Goal: Task Accomplishment & Management: Manage account settings

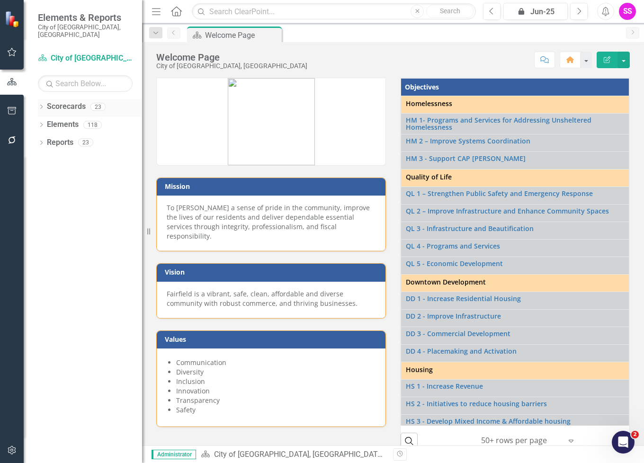
click at [45, 100] on div "Dropdown Scorecards 23" at bounding box center [90, 108] width 104 height 18
click at [41, 104] on div "Dropdown" at bounding box center [41, 108] width 7 height 8
click at [43, 122] on icon "Dropdown" at bounding box center [46, 125] width 7 height 6
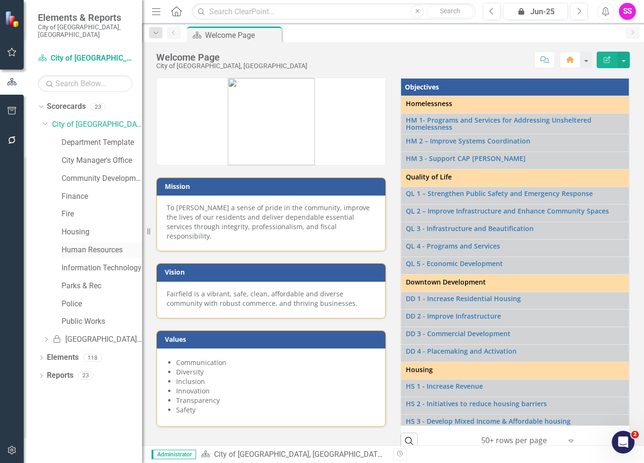
click at [73, 245] on link "Human Resources" at bounding box center [102, 250] width 80 height 11
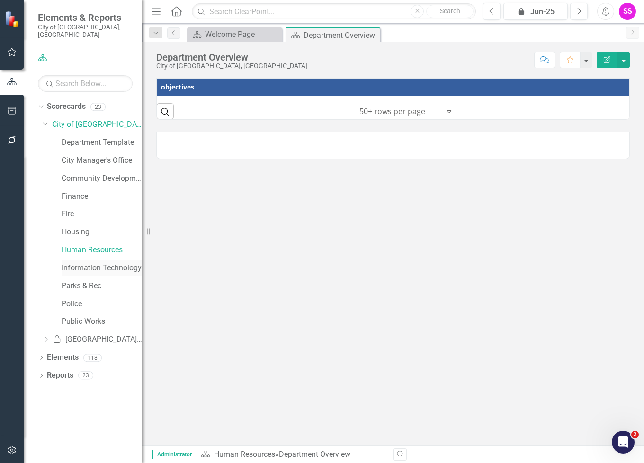
click at [75, 263] on link "Information Technology" at bounding box center [102, 268] width 80 height 11
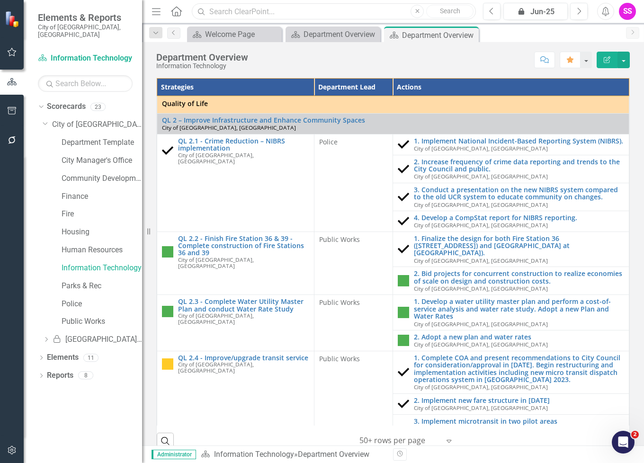
click at [242, 9] on input "text" at bounding box center [334, 11] width 284 height 17
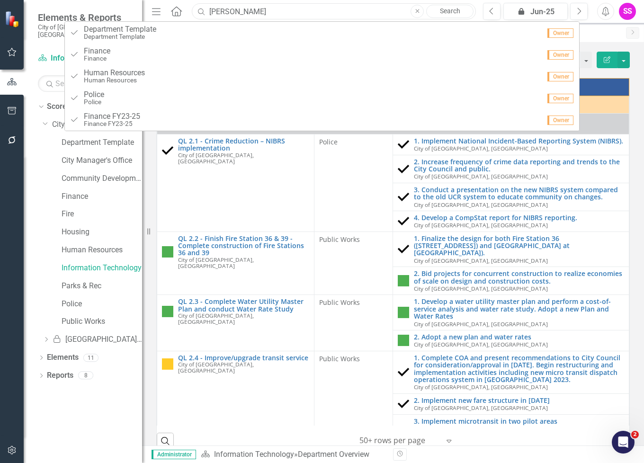
type input "[PERSON_NAME]"
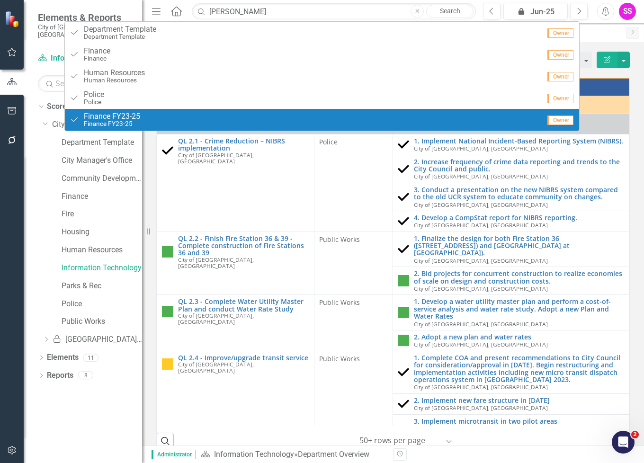
click at [634, 89] on div "Strategies Department Lead Actions Quality of Life QL 2 – Improve Infrastructur…" at bounding box center [393, 454] width 502 height 776
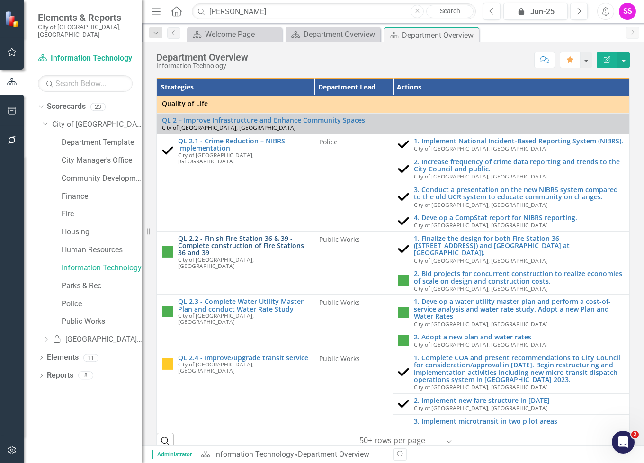
click at [238, 251] on link "QL 2.2 - Finish Fire Station 36 & 39 - Complete construction of Fire Stations 3…" at bounding box center [243, 246] width 131 height 22
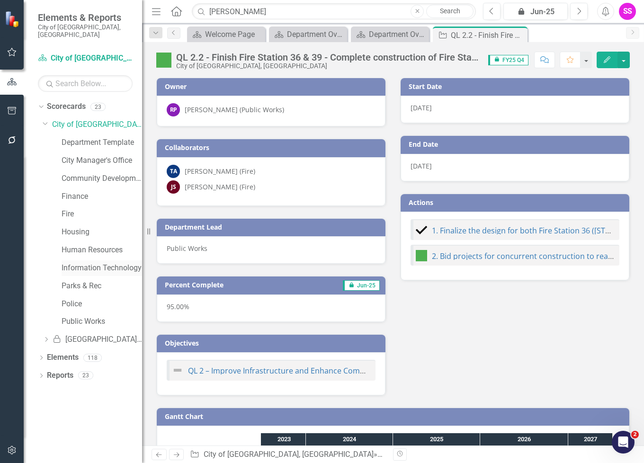
click at [75, 263] on link "Information Technology" at bounding box center [102, 268] width 80 height 11
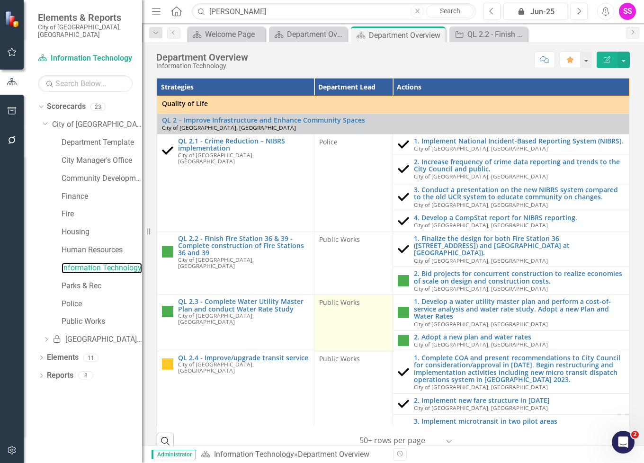
scroll to position [95, 0]
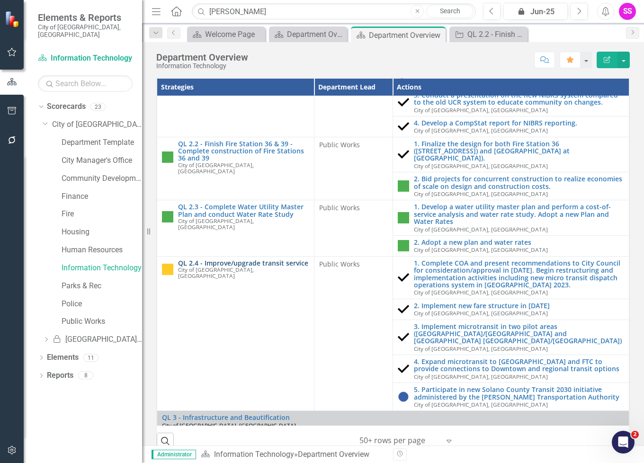
click at [231, 261] on link "QL 2.4 - Improve/upgrade transit service" at bounding box center [243, 262] width 131 height 7
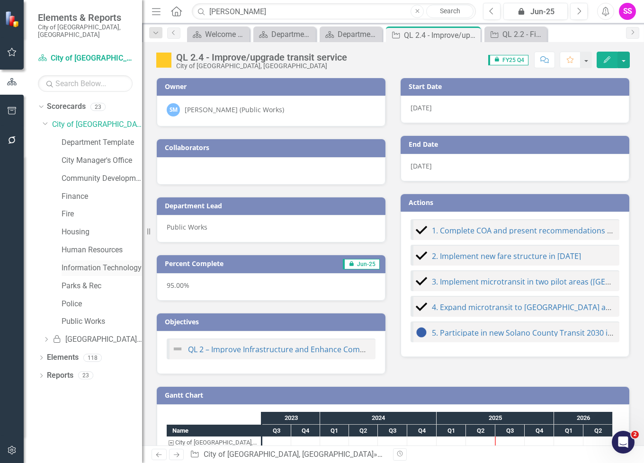
click at [72, 263] on link "Information Technology" at bounding box center [102, 268] width 80 height 11
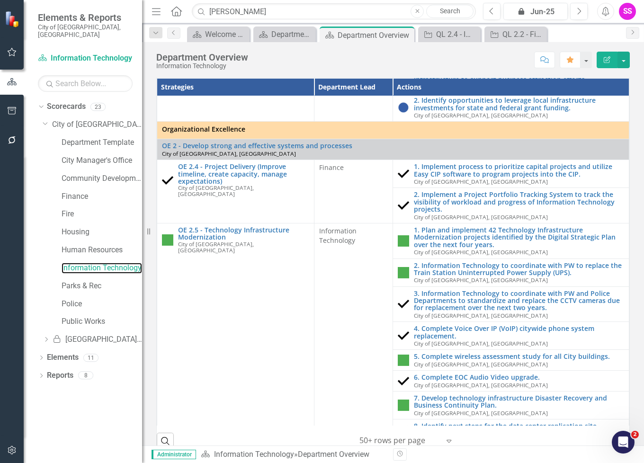
scroll to position [805, 0]
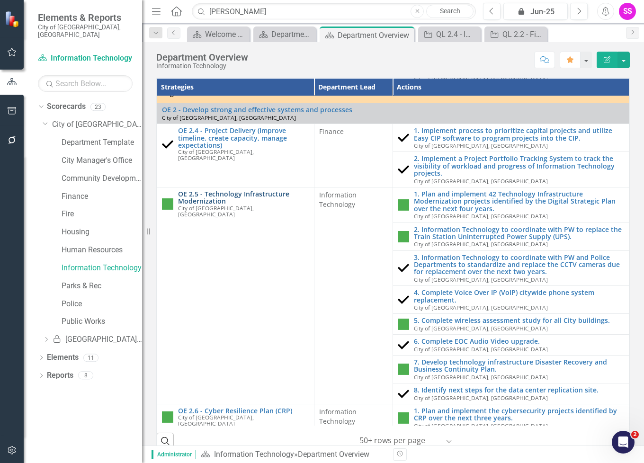
click at [240, 190] on link "OE 2.5 - Technology Infrastructure Modernization" at bounding box center [243, 197] width 131 height 15
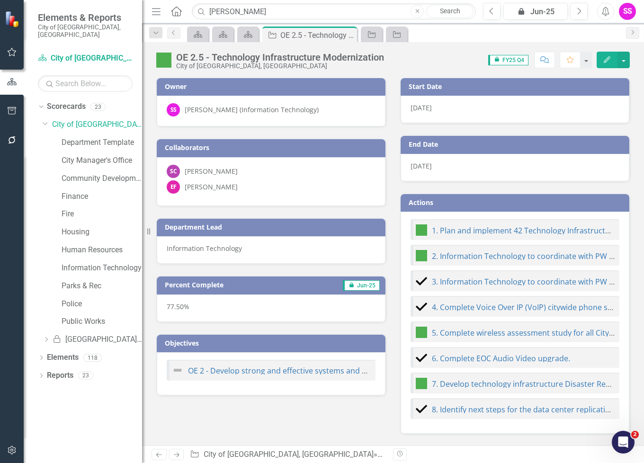
click at [208, 170] on div "[PERSON_NAME]" at bounding box center [211, 171] width 53 height 9
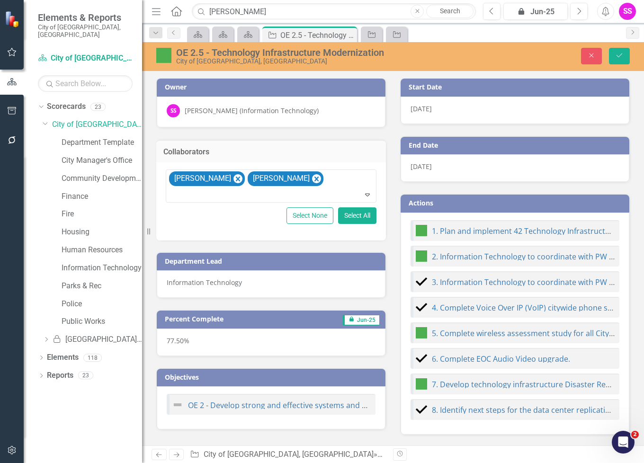
click at [222, 109] on div "[PERSON_NAME] (Information Technology)" at bounding box center [252, 110] width 134 height 9
click at [258, 112] on div "[PERSON_NAME] (Information Technology)" at bounding box center [252, 110] width 134 height 9
click at [258, 111] on div "[PERSON_NAME] (Information Technology)" at bounding box center [252, 110] width 134 height 9
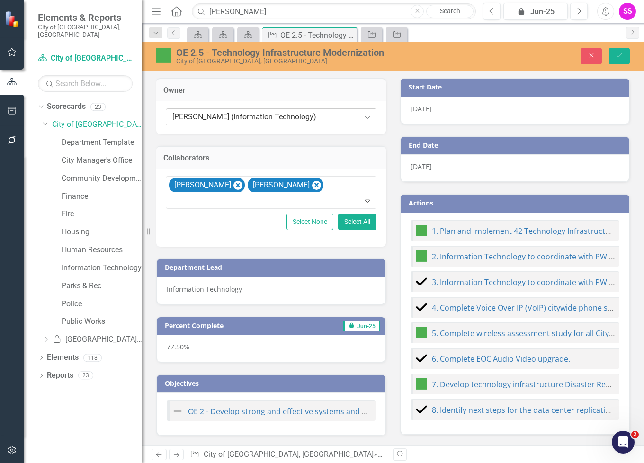
click at [311, 119] on div "[PERSON_NAME] (Information Technology)" at bounding box center [265, 117] width 187 height 11
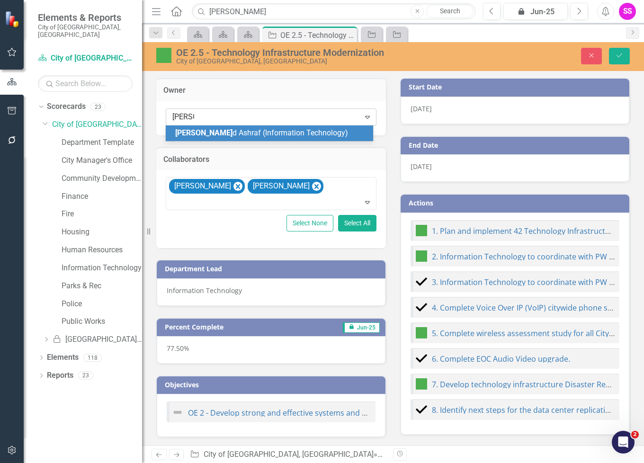
type input "naveed"
click at [285, 129] on span "[PERSON_NAME] (Information Technology)" at bounding box center [242, 132] width 135 height 9
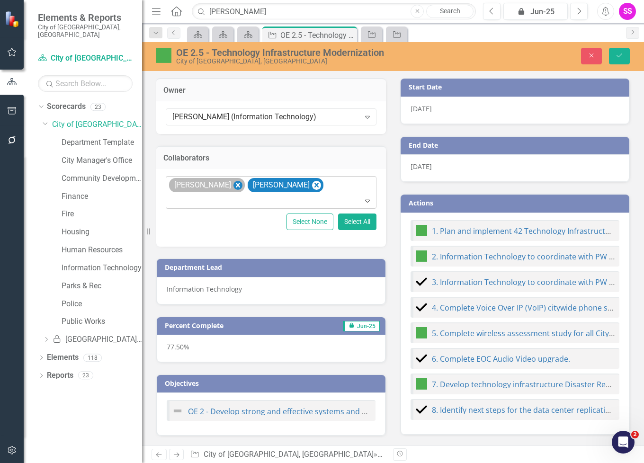
click at [241, 180] on icon "Remove Savita Chaudhary" at bounding box center [237, 185] width 9 height 12
click at [619, 54] on icon "Save" at bounding box center [619, 55] width 9 height 7
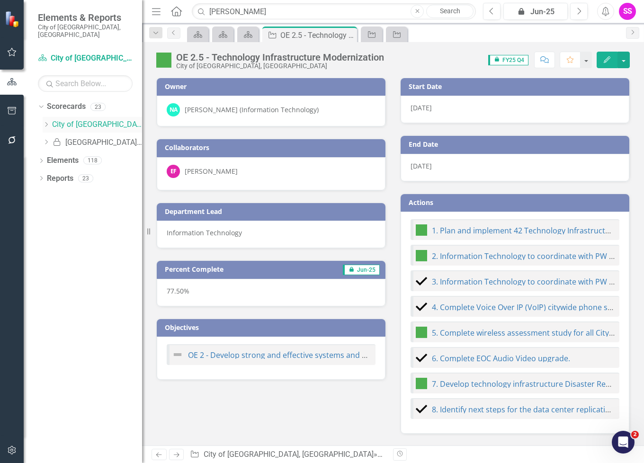
click at [47, 122] on icon at bounding box center [46, 124] width 2 height 5
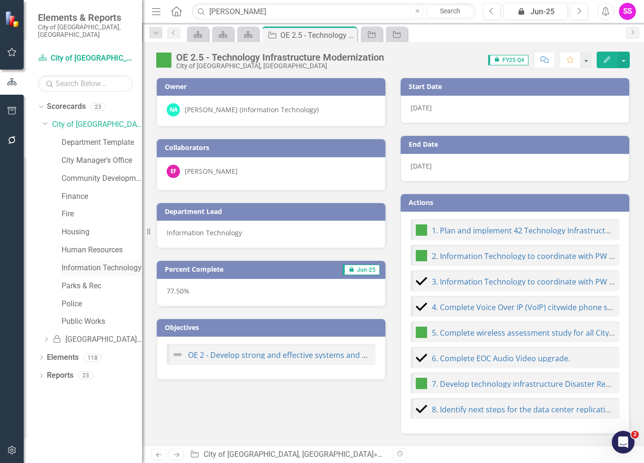
click at [86, 263] on link "Information Technology" at bounding box center [102, 268] width 80 height 11
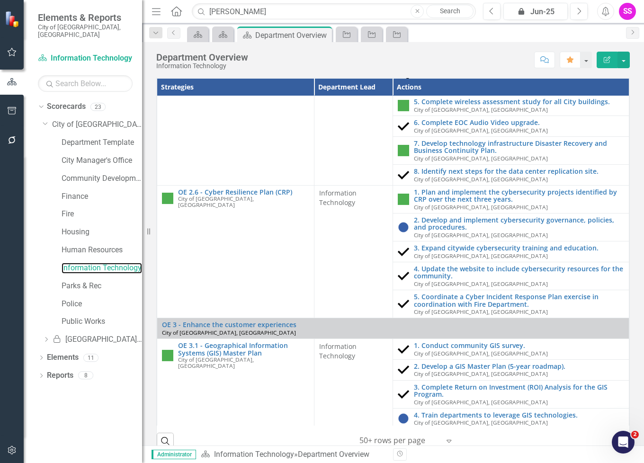
scroll to position [1183, 0]
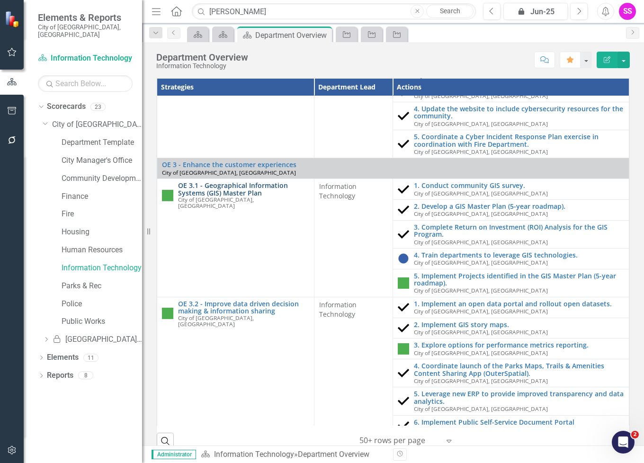
click at [239, 182] on link "OE 3.1 - Geographical Information Systems (GIS) Master Plan" at bounding box center [243, 189] width 131 height 15
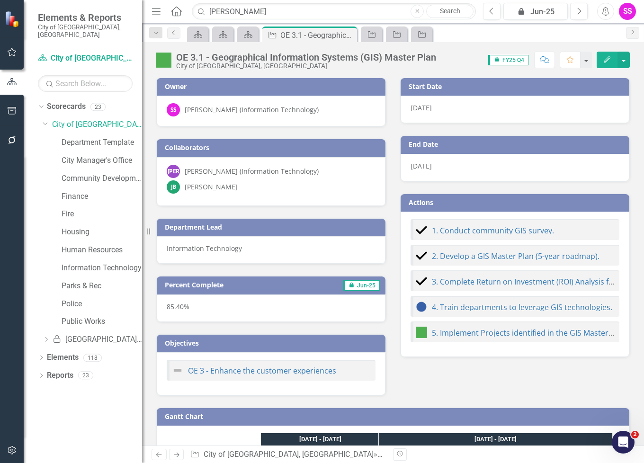
click at [233, 111] on div "[PERSON_NAME] (Information Technology)" at bounding box center [252, 109] width 134 height 9
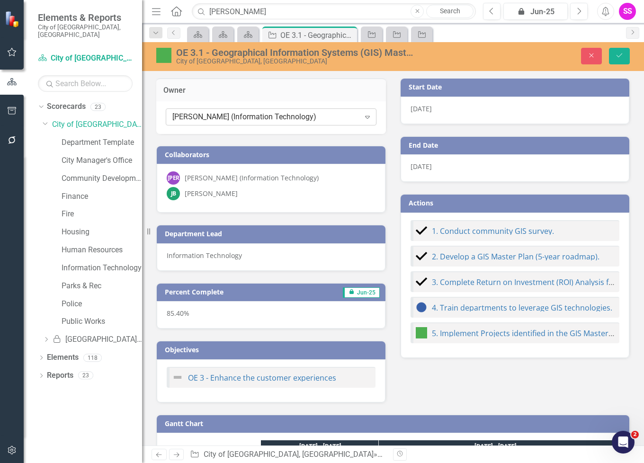
click at [241, 115] on div "[PERSON_NAME] (Information Technology)" at bounding box center [265, 117] width 187 height 11
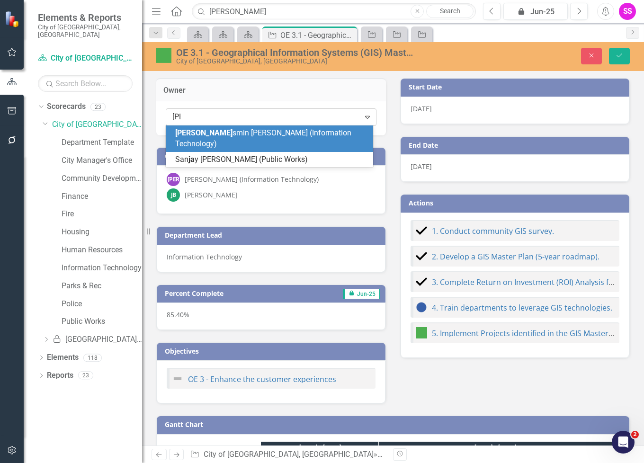
type input "jasm"
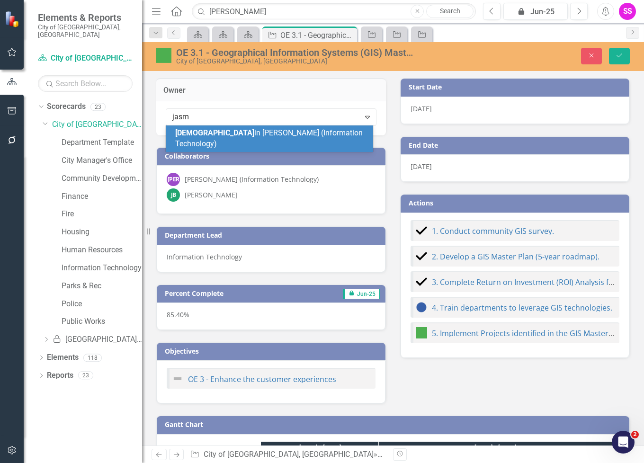
click at [239, 133] on span "Jasm in [PERSON_NAME] (Information Technology)" at bounding box center [268, 138] width 187 height 20
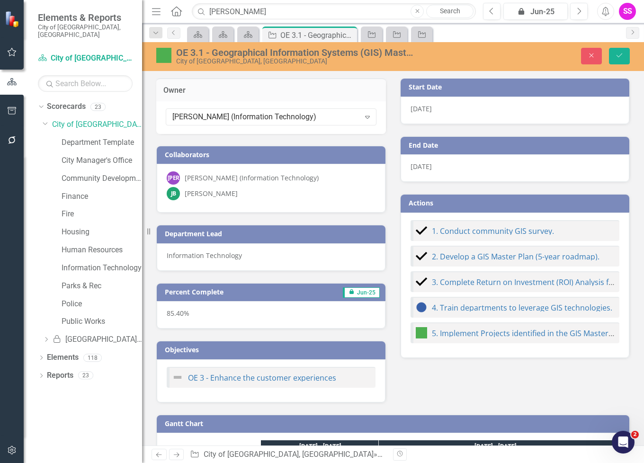
click at [241, 176] on div "[PERSON_NAME] (Information Technology)" at bounding box center [252, 177] width 134 height 9
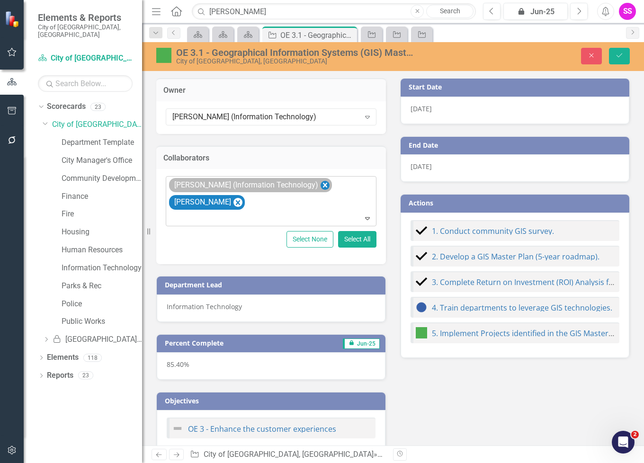
click at [320, 183] on icon "Remove Jasmin Acuna (Information Technology)" at bounding box center [324, 185] width 9 height 12
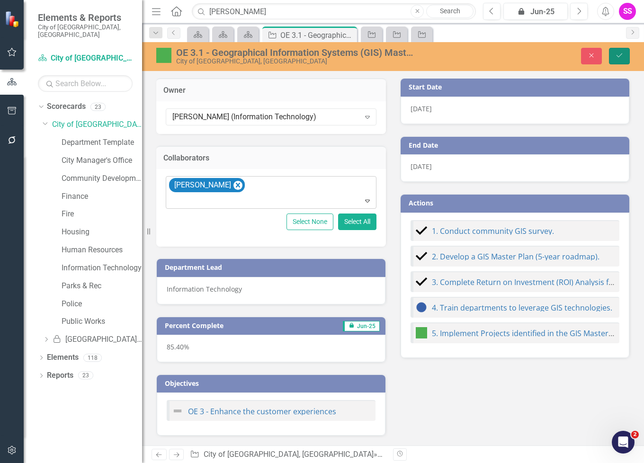
click at [619, 53] on icon "Save" at bounding box center [619, 55] width 9 height 7
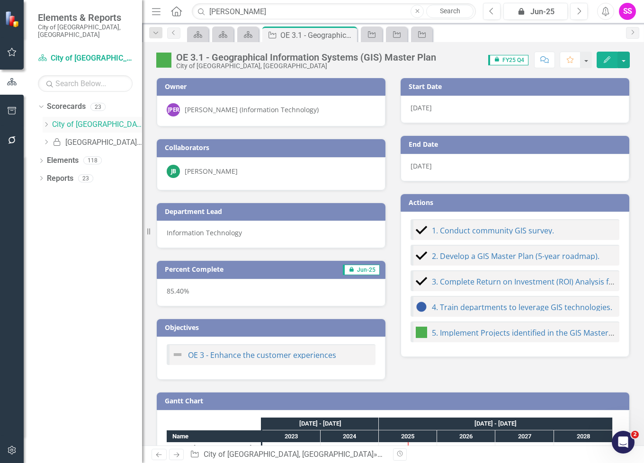
click at [47, 122] on icon at bounding box center [46, 124] width 2 height 5
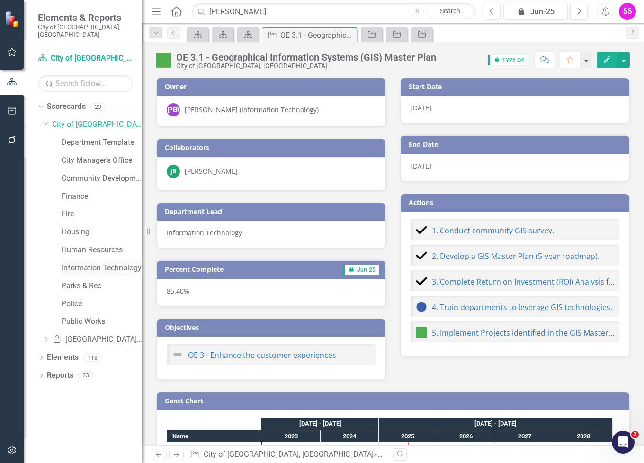
click at [78, 263] on link "Information Technology" at bounding box center [102, 268] width 80 height 11
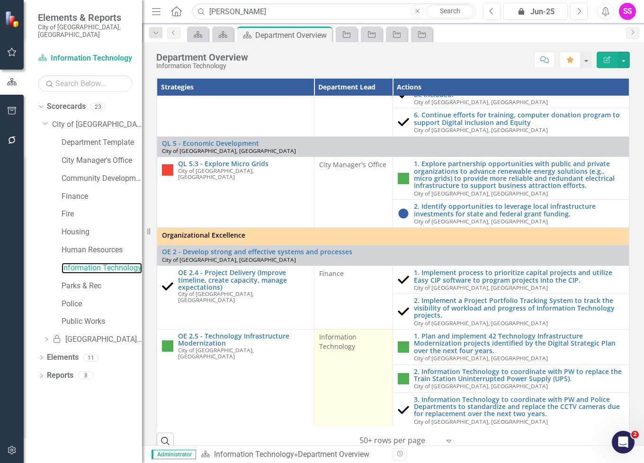
scroll to position [852, 0]
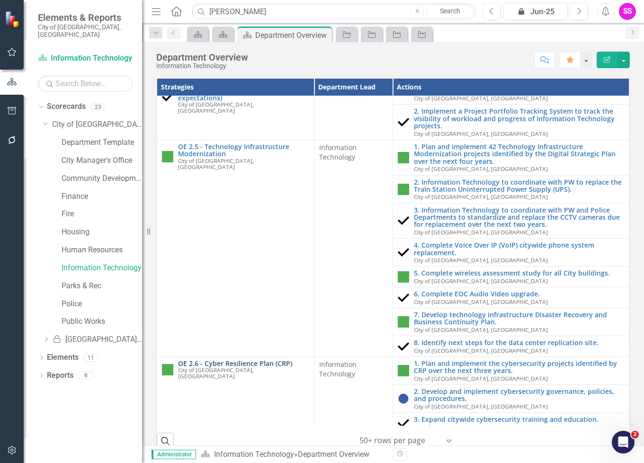
click at [233, 360] on link "OE 2.6 - Cyber Resilience Plan (CRP)" at bounding box center [243, 363] width 131 height 7
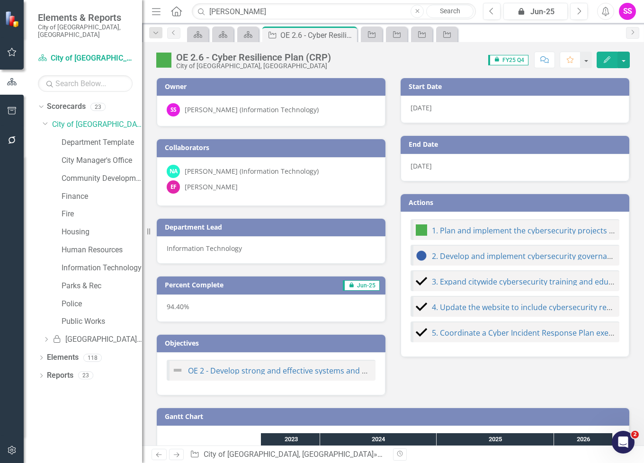
click at [240, 105] on div "[PERSON_NAME] (Information Technology)" at bounding box center [252, 109] width 134 height 9
click at [240, 104] on div "SS [PERSON_NAME] (Information Technology)" at bounding box center [271, 109] width 209 height 13
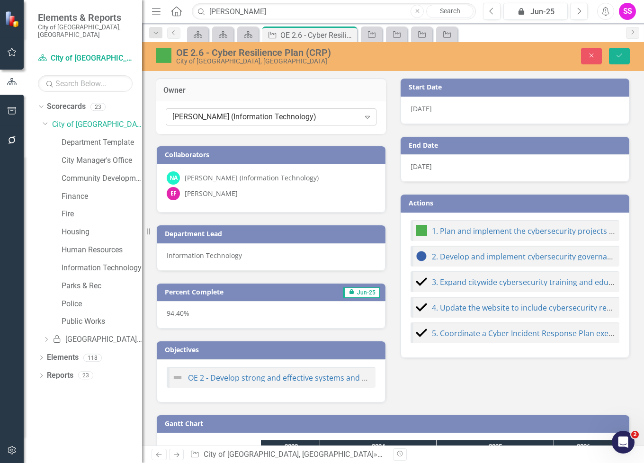
click at [251, 115] on div "[PERSON_NAME] (Information Technology)" at bounding box center [265, 117] width 187 height 11
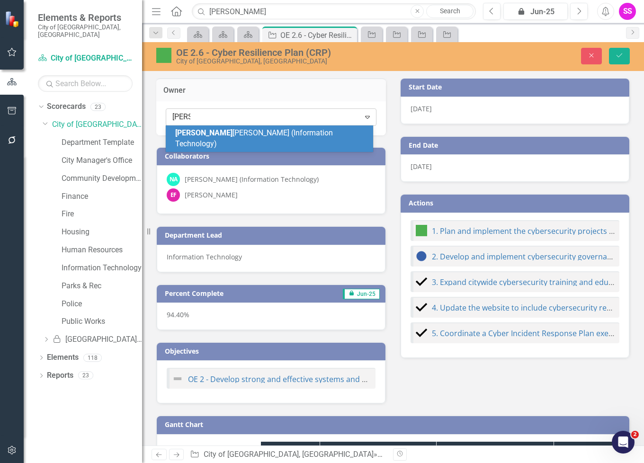
type input "naveed"
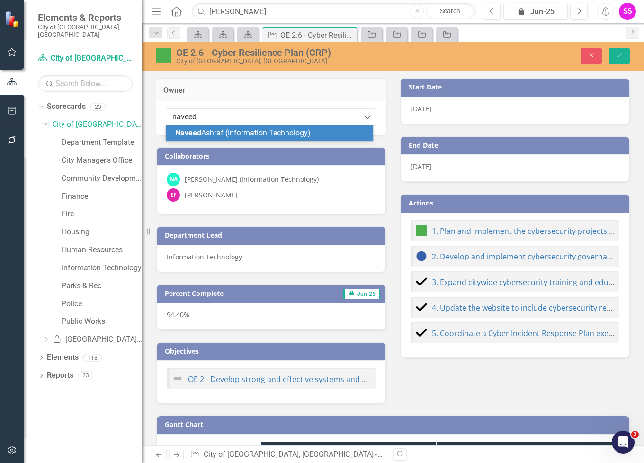
click at [252, 132] on span "[PERSON_NAME] (Information Technology)" at bounding box center [242, 132] width 135 height 9
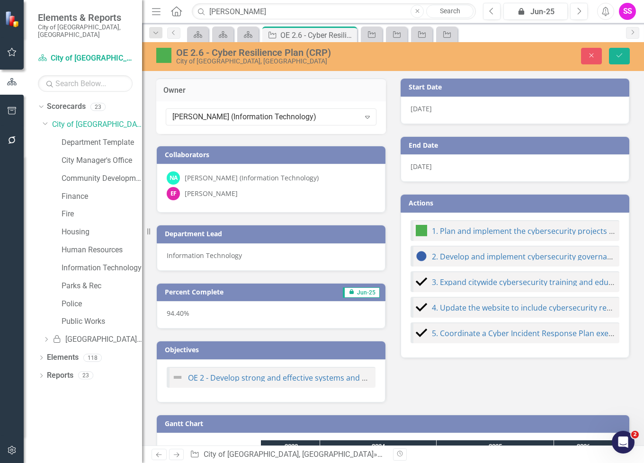
click at [232, 175] on div "[PERSON_NAME] (Information Technology)" at bounding box center [252, 177] width 134 height 9
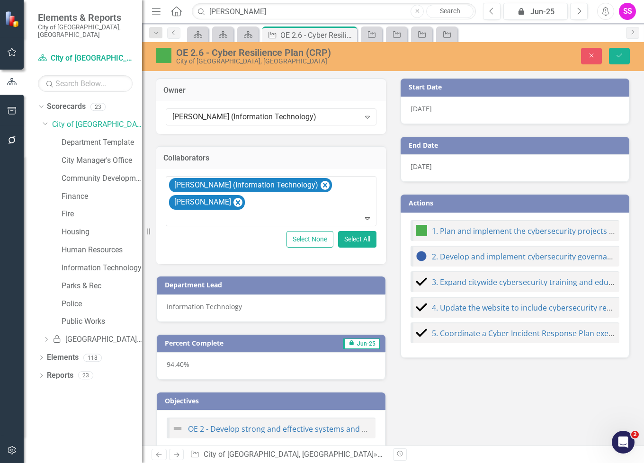
click at [232, 176] on div "[PERSON_NAME] (Information Technology) [PERSON_NAME] Expand" at bounding box center [271, 201] width 211 height 51
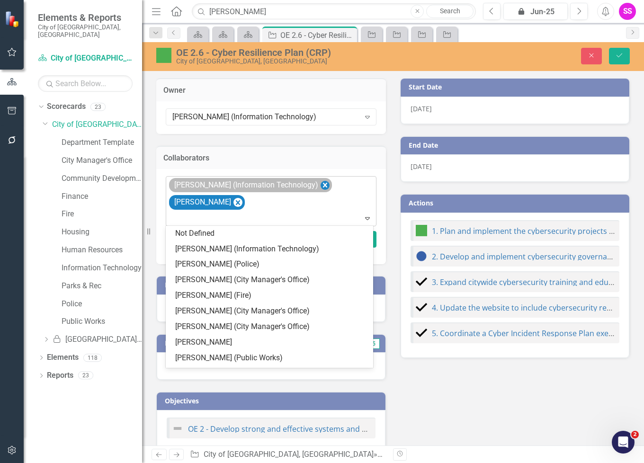
click at [320, 185] on icon "Remove Naveed Ashraf (Information Technology)" at bounding box center [324, 185] width 9 height 12
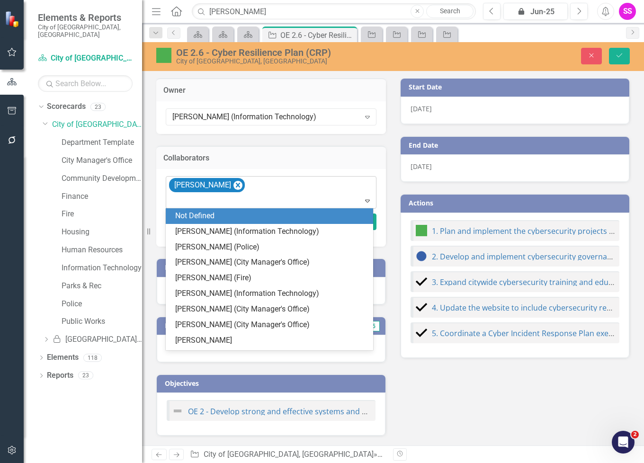
click at [388, 137] on div "Collaborators option [PERSON_NAME] (Information Technology), deselected. 47 res…" at bounding box center [271, 190] width 244 height 113
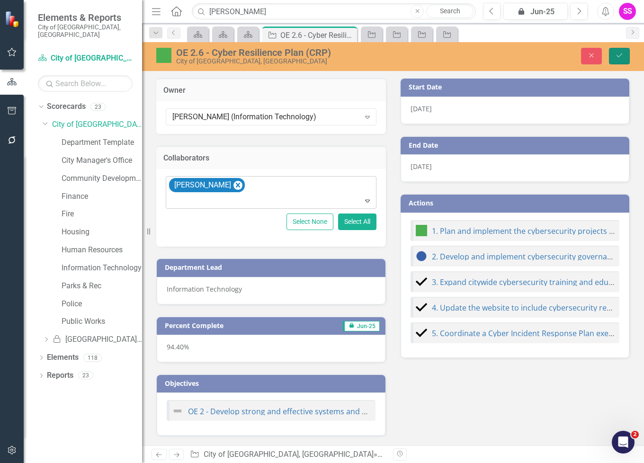
click at [618, 56] on icon "Save" at bounding box center [619, 55] width 9 height 7
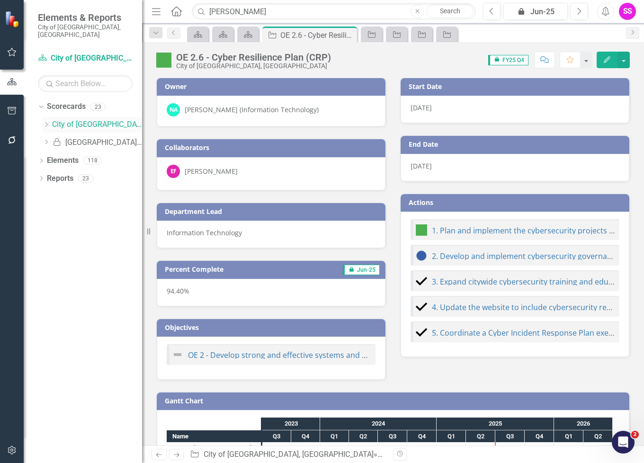
click at [47, 122] on icon "Dropdown" at bounding box center [46, 125] width 7 height 6
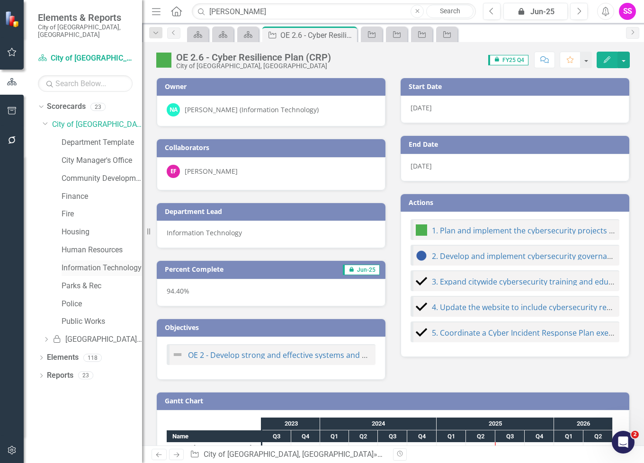
click at [80, 263] on link "Information Technology" at bounding box center [102, 268] width 80 height 11
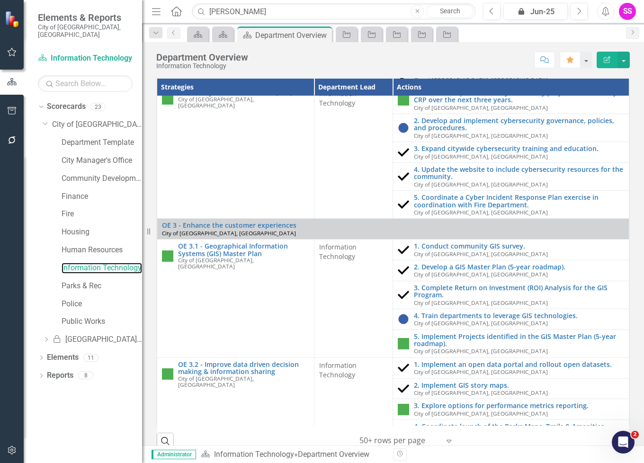
scroll to position [1231, 0]
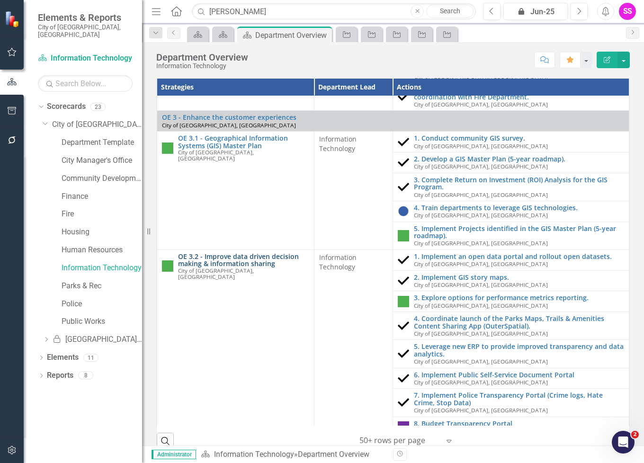
click at [255, 253] on link "OE 3.2 - Improve data driven decision making & information sharing" at bounding box center [243, 260] width 131 height 15
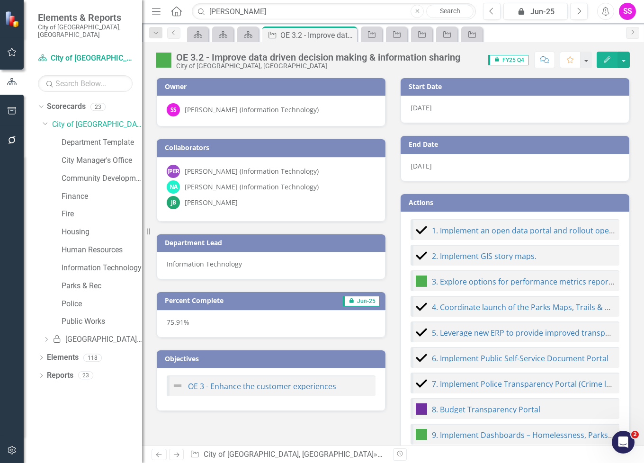
click at [224, 109] on div "[PERSON_NAME] (Information Technology)" at bounding box center [252, 109] width 134 height 9
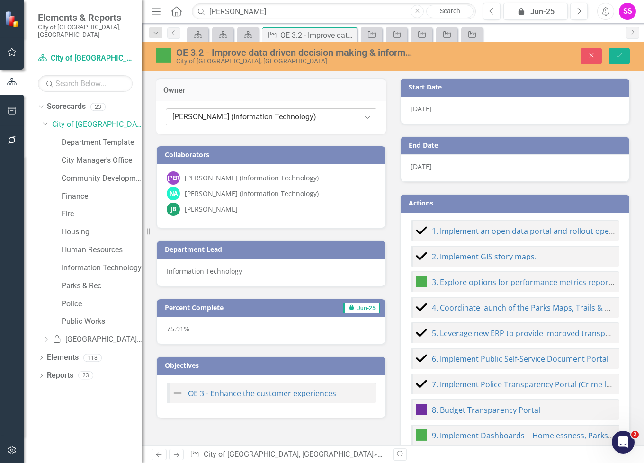
click at [236, 112] on div "[PERSON_NAME] (Information Technology)" at bounding box center [265, 117] width 187 height 11
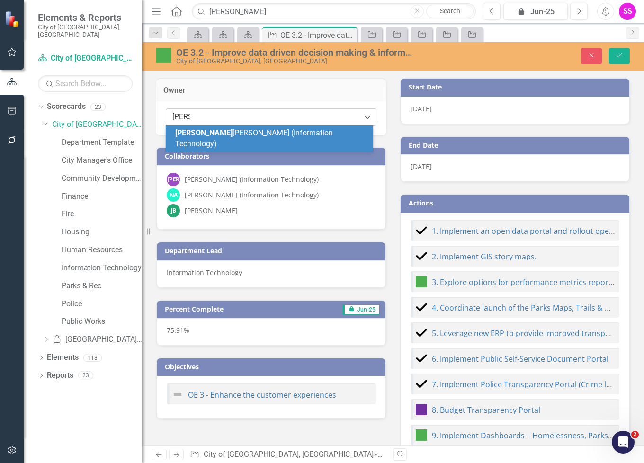
type input "naveed"
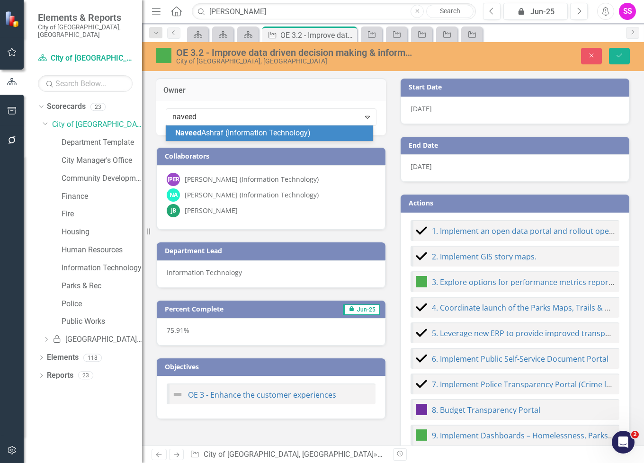
click at [259, 130] on span "[PERSON_NAME] (Information Technology)" at bounding box center [242, 132] width 135 height 9
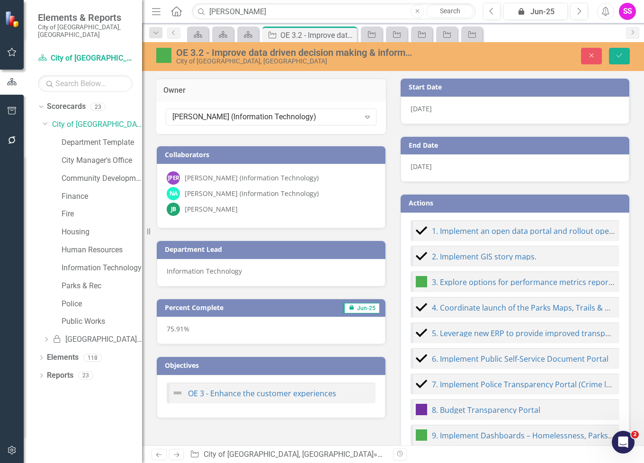
click at [253, 178] on div "[PERSON_NAME] (Information Technology)" at bounding box center [252, 177] width 134 height 9
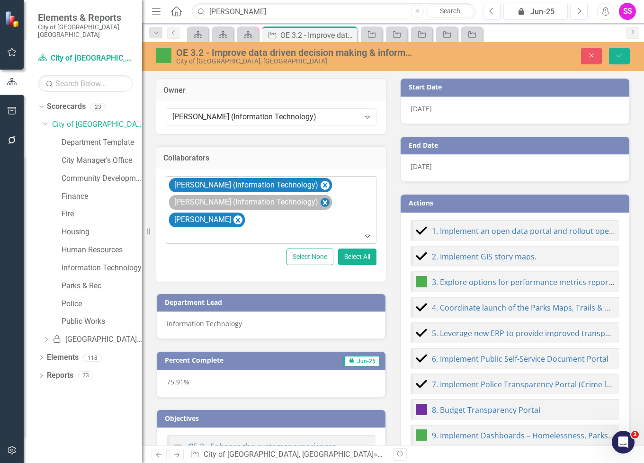
click at [320, 201] on icon "Remove Naveed Ashraf (Information Technology)" at bounding box center [324, 203] width 9 height 12
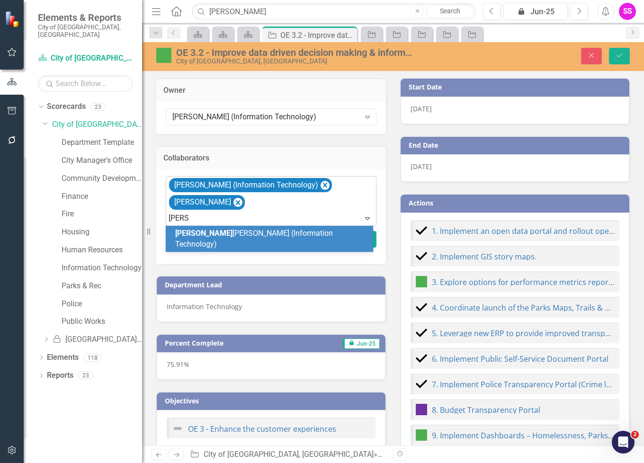
type input "[PERSON_NAME]"
click at [230, 231] on span "[PERSON_NAME] (Information Technology)" at bounding box center [254, 239] width 158 height 20
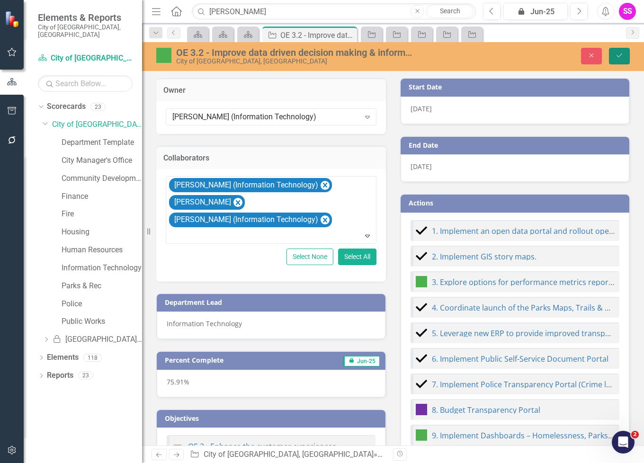
click at [617, 52] on button "Save" at bounding box center [619, 56] width 21 height 17
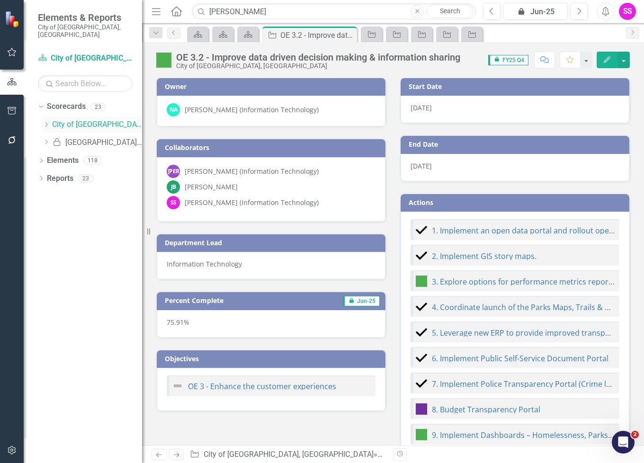
click at [45, 122] on icon "Dropdown" at bounding box center [46, 125] width 7 height 6
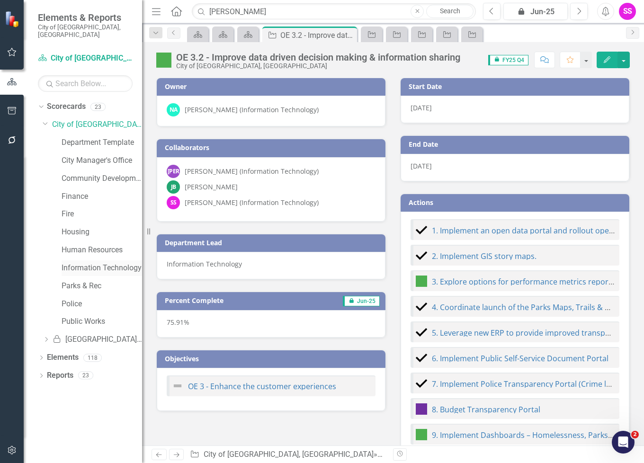
click at [77, 263] on link "Information Technology" at bounding box center [102, 268] width 80 height 11
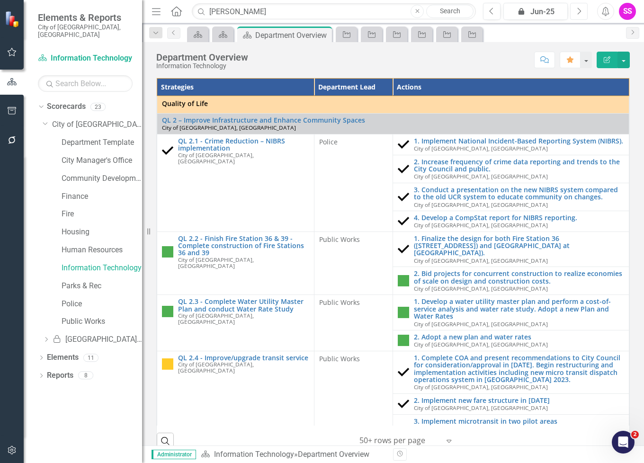
click at [582, 9] on button "Next" at bounding box center [579, 11] width 18 height 17
click at [80, 263] on link "Information Technology" at bounding box center [102, 268] width 80 height 11
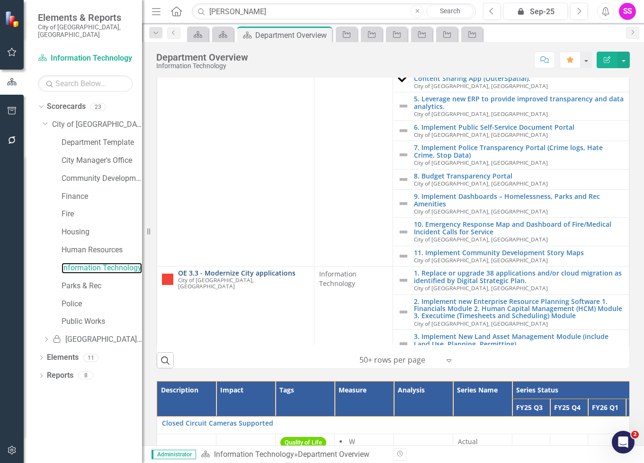
scroll to position [189, 0]
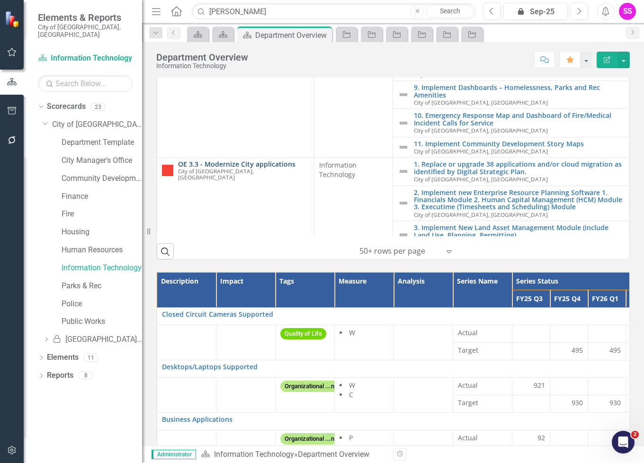
click at [250, 160] on link "OE 3.3 - Modernize City applications" at bounding box center [243, 163] width 131 height 7
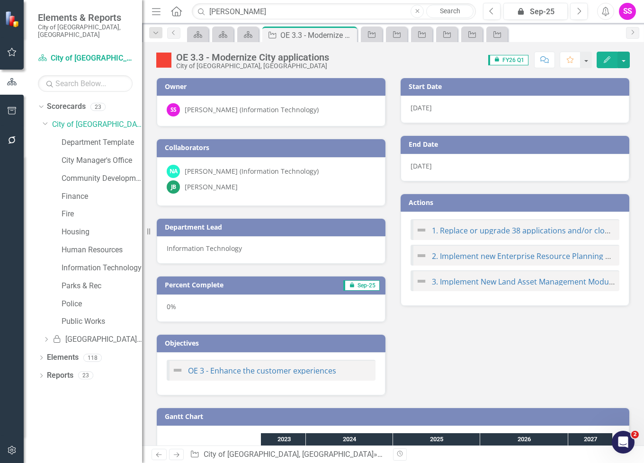
click at [240, 107] on div "[PERSON_NAME] (Information Technology)" at bounding box center [252, 109] width 134 height 9
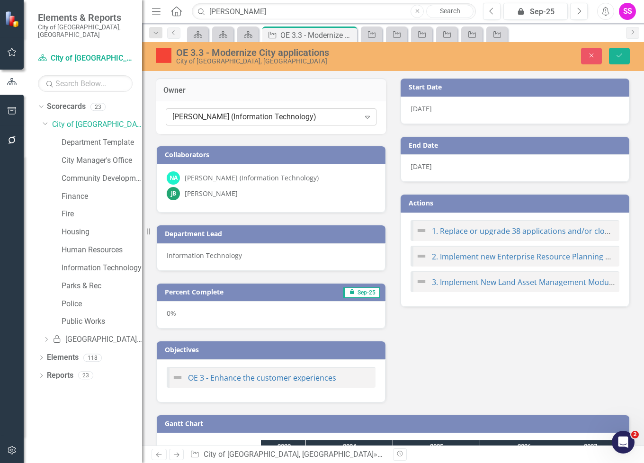
click at [258, 114] on div "[PERSON_NAME] (Information Technology)" at bounding box center [265, 117] width 187 height 11
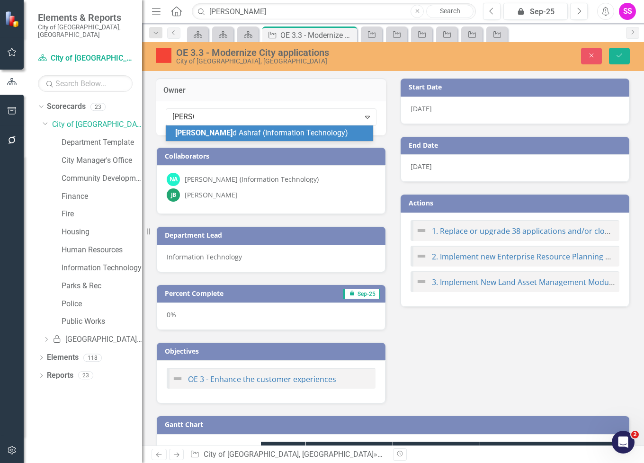
type input "naveed"
click at [294, 132] on span "[PERSON_NAME] (Information Technology)" at bounding box center [242, 132] width 135 height 9
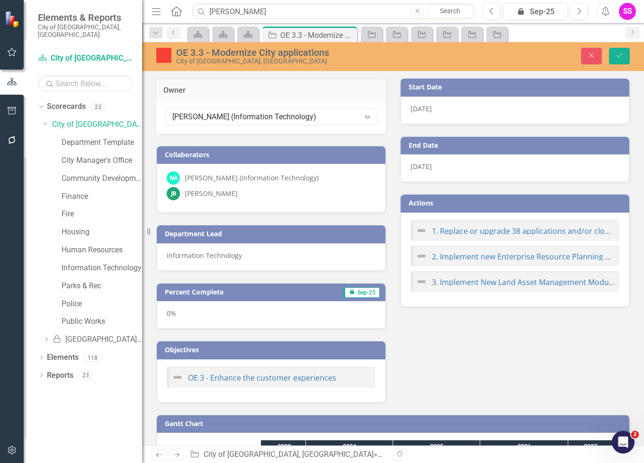
click at [249, 175] on div "[PERSON_NAME] (Information Technology)" at bounding box center [252, 177] width 134 height 9
click at [249, 174] on div "[PERSON_NAME] (Information Technology)" at bounding box center [252, 177] width 134 height 9
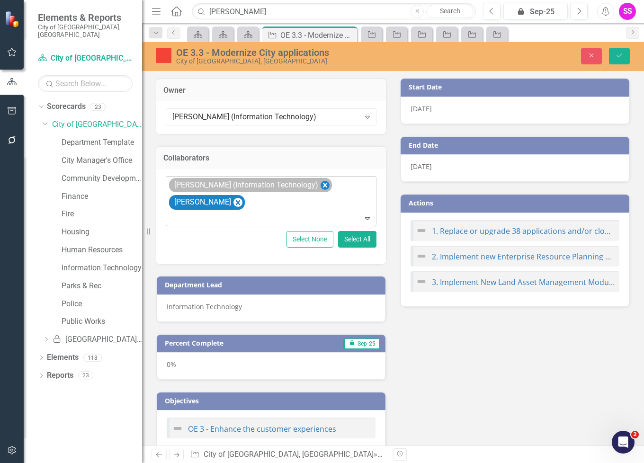
click at [323, 184] on icon "Remove Naveed Ashraf (Information Technology)" at bounding box center [325, 185] width 4 height 5
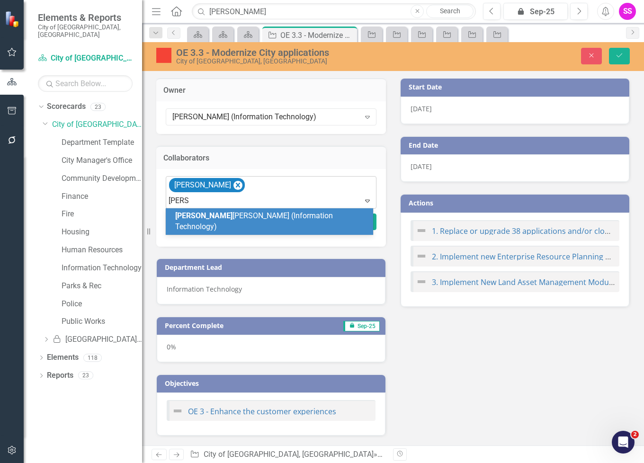
type input "[PERSON_NAME]"
click at [229, 213] on span "[PERSON_NAME] (Information Technology)" at bounding box center [254, 221] width 158 height 20
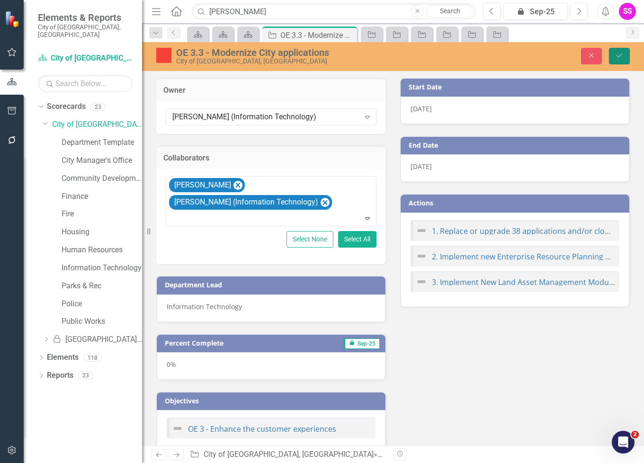
click at [617, 53] on icon "Save" at bounding box center [619, 55] width 9 height 7
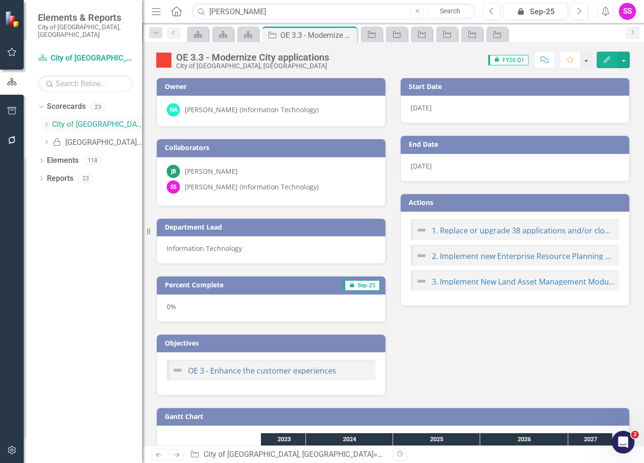
click at [46, 121] on div "Dropdown" at bounding box center [46, 125] width 7 height 8
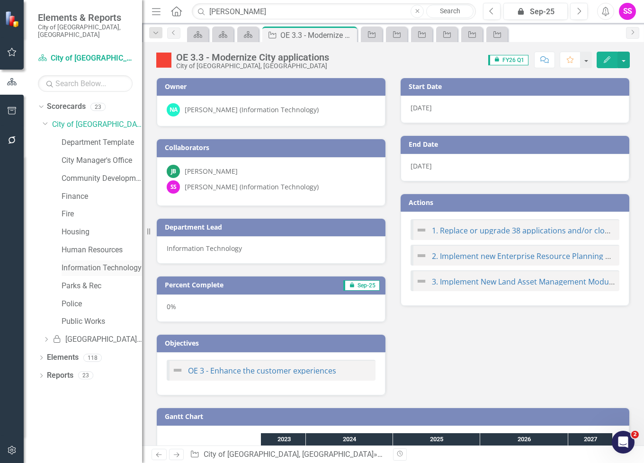
click at [86, 263] on link "Information Technology" at bounding box center [102, 268] width 80 height 11
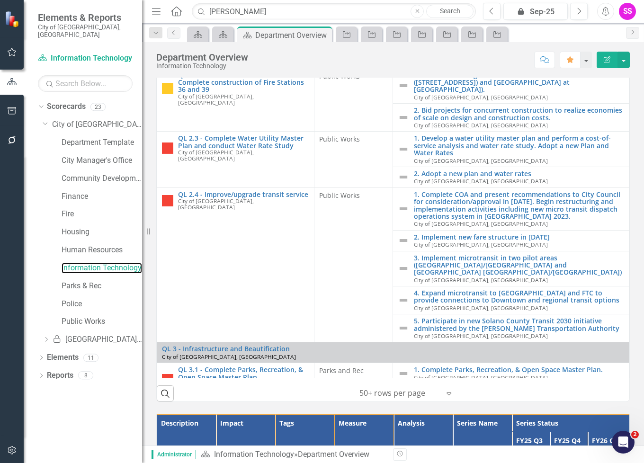
scroll to position [25, 0]
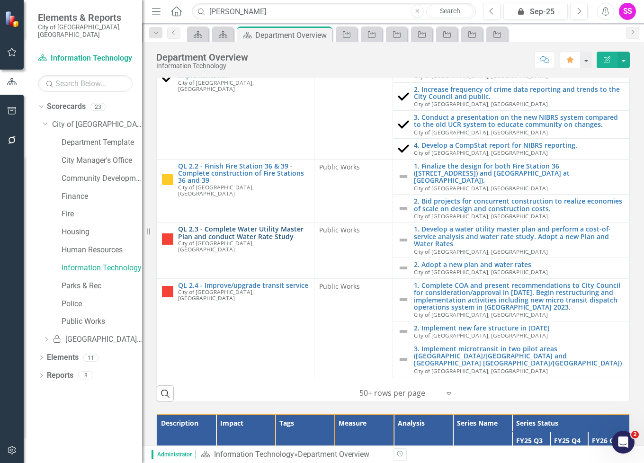
click at [254, 230] on link "QL 2.3 - Complete Water Utility Master Plan and conduct Water Rate Study" at bounding box center [243, 232] width 131 height 15
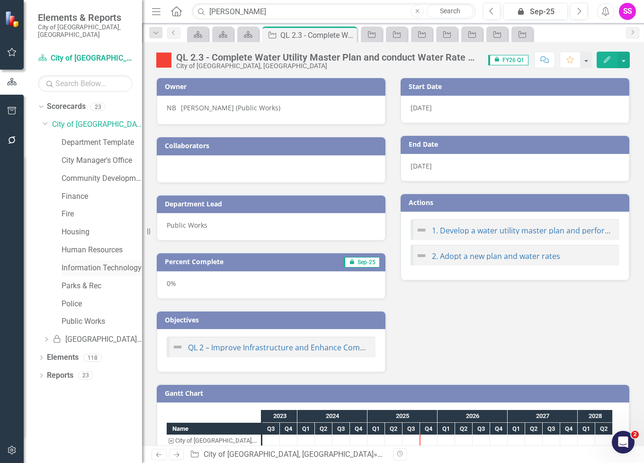
click at [81, 263] on link "Information Technology" at bounding box center [102, 268] width 80 height 11
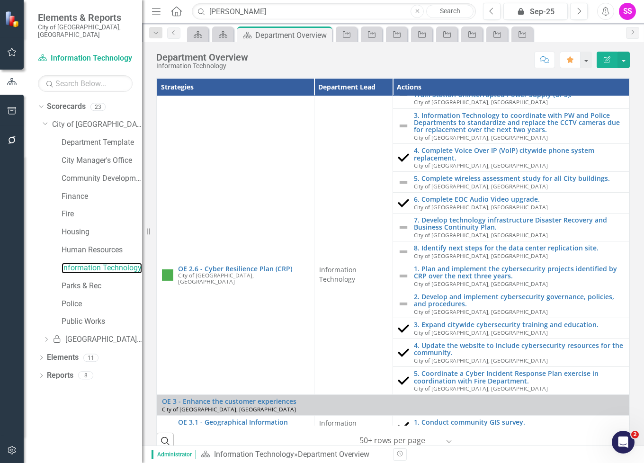
scroll to position [1183, 0]
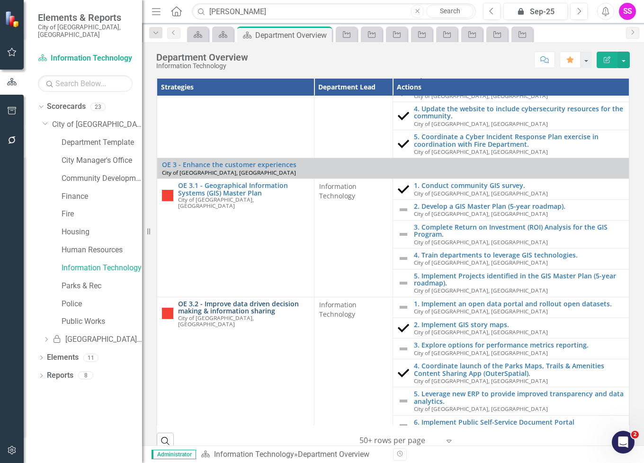
click at [258, 300] on link "OE 3.2 - Improve data driven decision making & information sharing" at bounding box center [243, 307] width 131 height 15
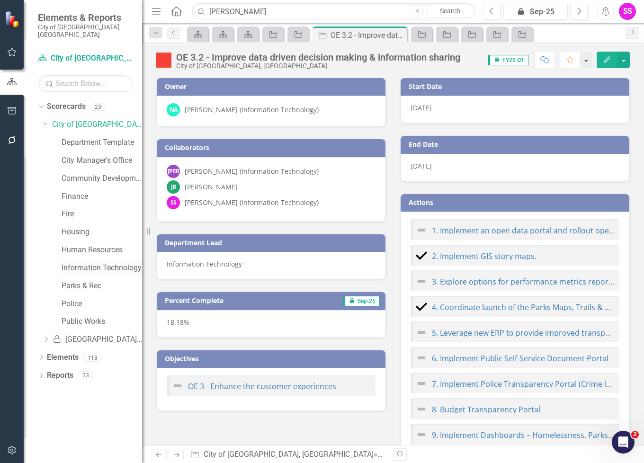
click at [71, 263] on link "Information Technology" at bounding box center [102, 268] width 80 height 11
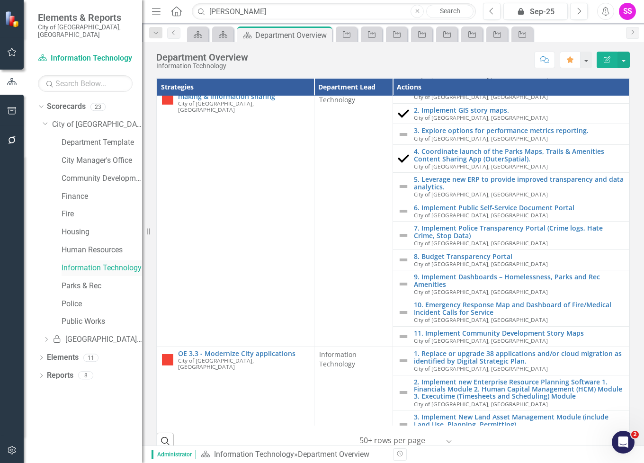
click at [82, 263] on link "Information Technology" at bounding box center [102, 268] width 80 height 11
